Goal: Information Seeking & Learning: Learn about a topic

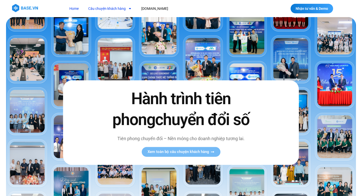
click at [108, 9] on link "Câu chuyện khách hàng" at bounding box center [110, 8] width 51 height 9
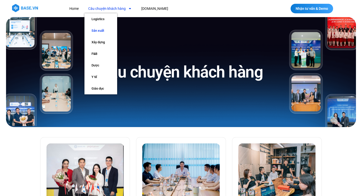
click at [97, 30] on link "Sản xuất" at bounding box center [101, 31] width 33 height 12
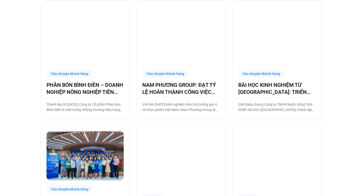
scroll to position [497, 0]
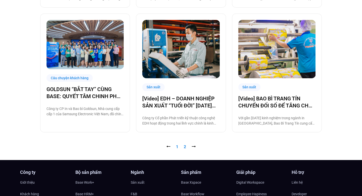
click at [184, 147] on link "Trang 2" at bounding box center [185, 146] width 2 height 5
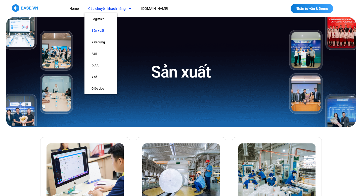
click at [103, 11] on link "Câu chuyện khách hàng" at bounding box center [110, 8] width 51 height 9
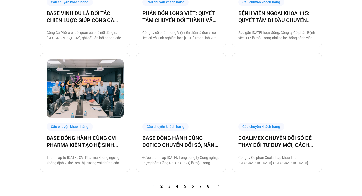
scroll to position [498, 0]
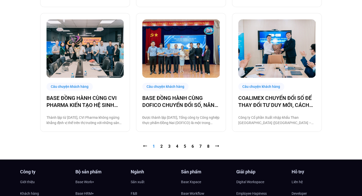
click at [160, 144] on nav "⭠ Trang 1 Trang 2 Trang 3 Trang 4 Trang 5 Trang 6 Trang 7 Trang 8 ⭢" at bounding box center [181, 146] width 282 height 6
click at [161, 146] on link "Trang 2" at bounding box center [162, 146] width 2 height 5
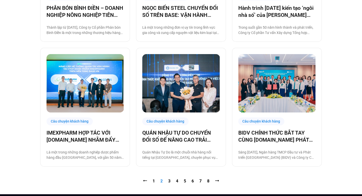
scroll to position [471, 0]
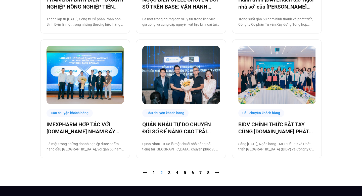
click at [171, 173] on nav "⭠ Trang 1 Trang 2 Trang 3 Trang 4 Trang 5 Trang 6 Trang 7 Trang 8 ⭢" at bounding box center [181, 173] width 282 height 6
click at [169, 173] on link "Trang 3" at bounding box center [169, 172] width 2 height 5
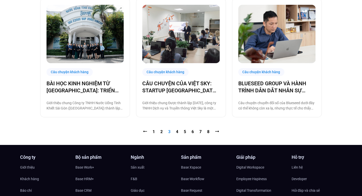
scroll to position [520, 0]
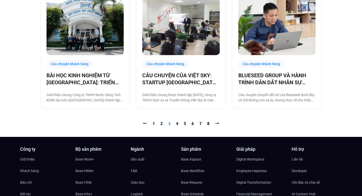
click at [175, 124] on nav "⭠ Trang 1 Trang 2 Trang 3 Trang 4 Trang 5 Trang 6 Trang 7 Trang 8 ⭢" at bounding box center [181, 124] width 282 height 6
click at [178, 124] on link "Trang 4" at bounding box center [177, 123] width 2 height 5
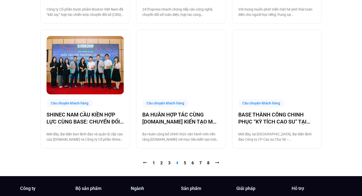
scroll to position [504, 0]
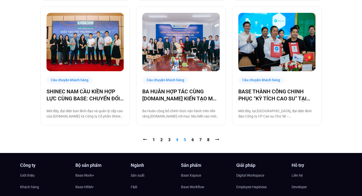
click at [184, 139] on link "Trang 5" at bounding box center [185, 139] width 2 height 5
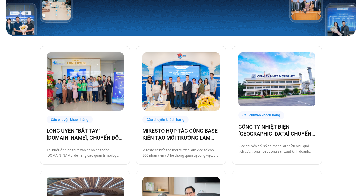
scroll to position [110, 0]
